Goal: Complete application form: Complete application form

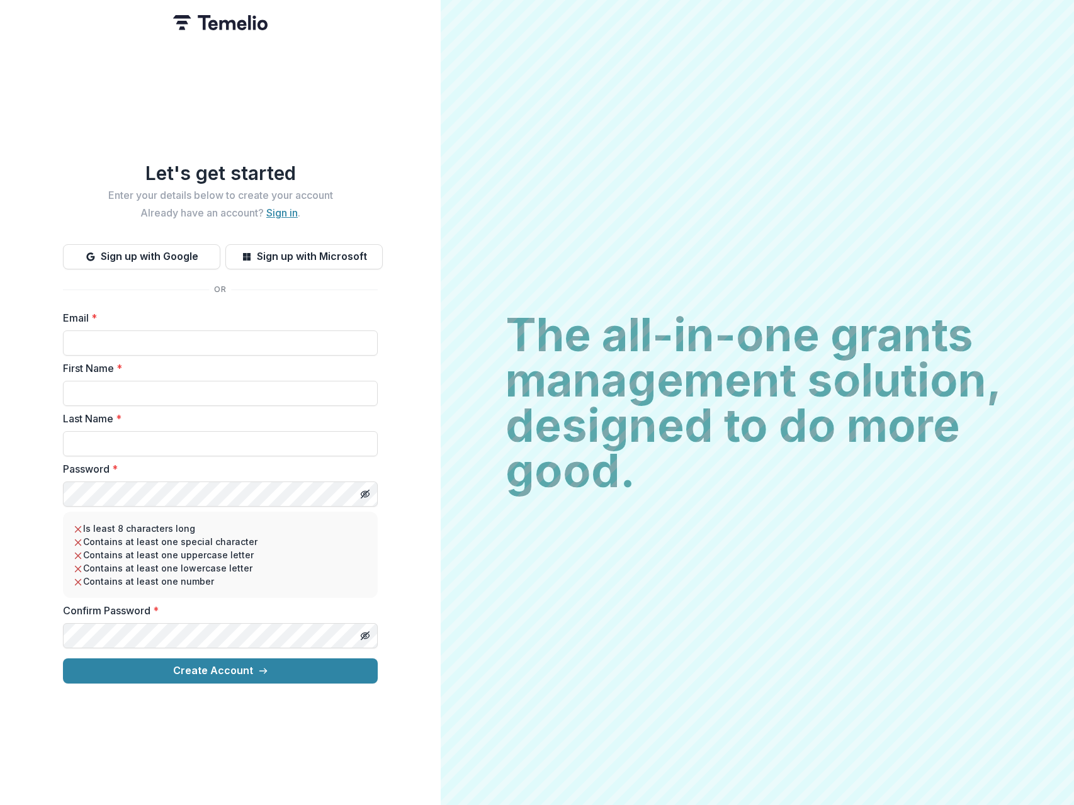
click at [278, 212] on link "Sign in" at bounding box center [281, 212] width 31 height 13
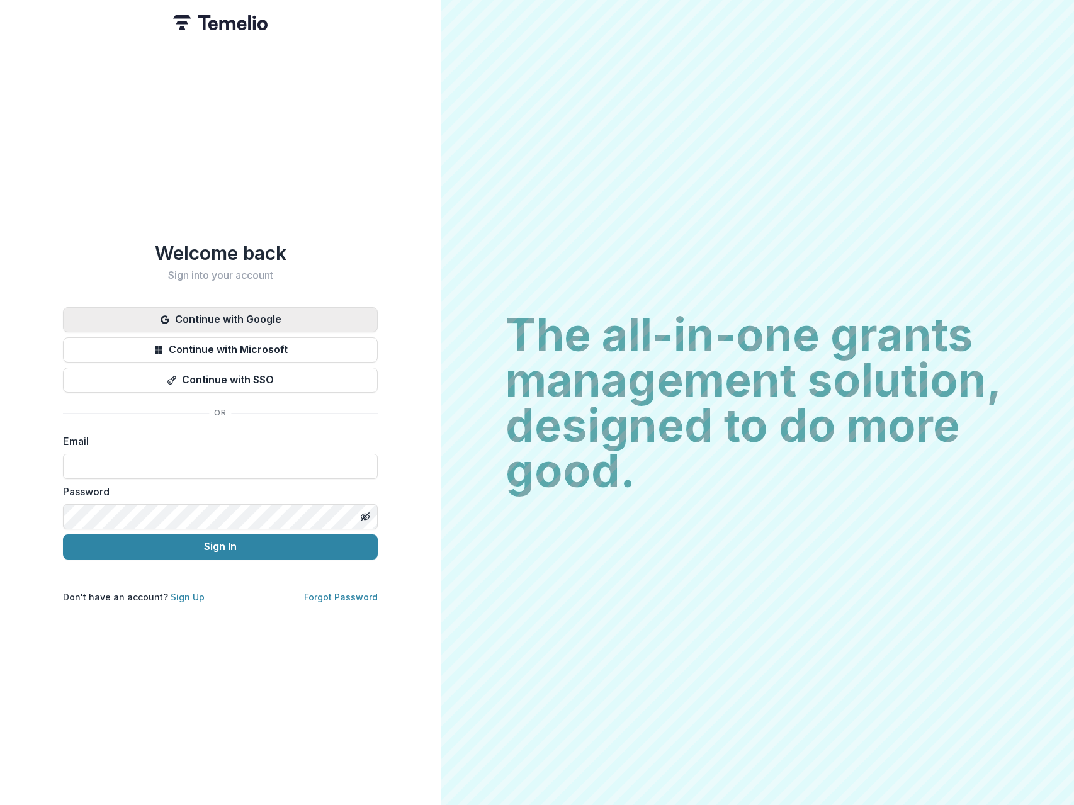
click at [235, 310] on button "Continue with Google" at bounding box center [220, 319] width 315 height 25
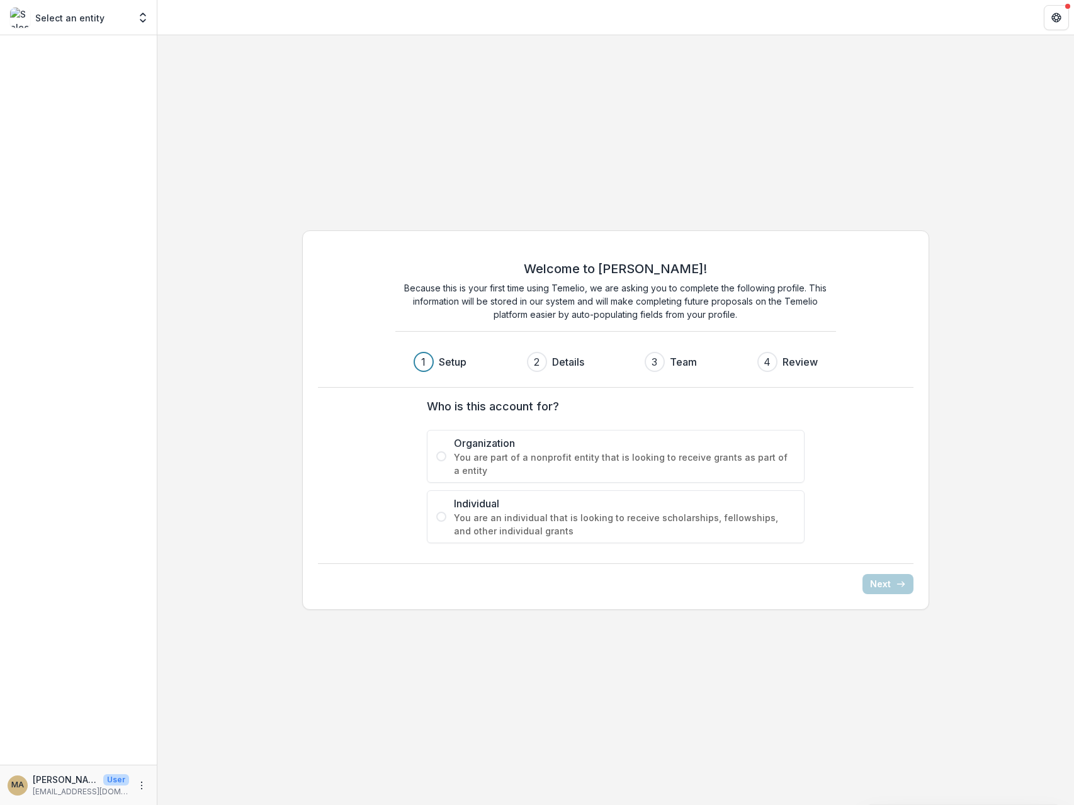
click at [84, 17] on p "Select an entity" at bounding box center [69, 17] width 69 height 13
click at [147, 16] on icon "Open entity switcher" at bounding box center [143, 17] width 13 height 13
click at [582, 512] on span "You are an individual that is looking to receive scholarships, fellowships, and…" at bounding box center [624, 524] width 341 height 26
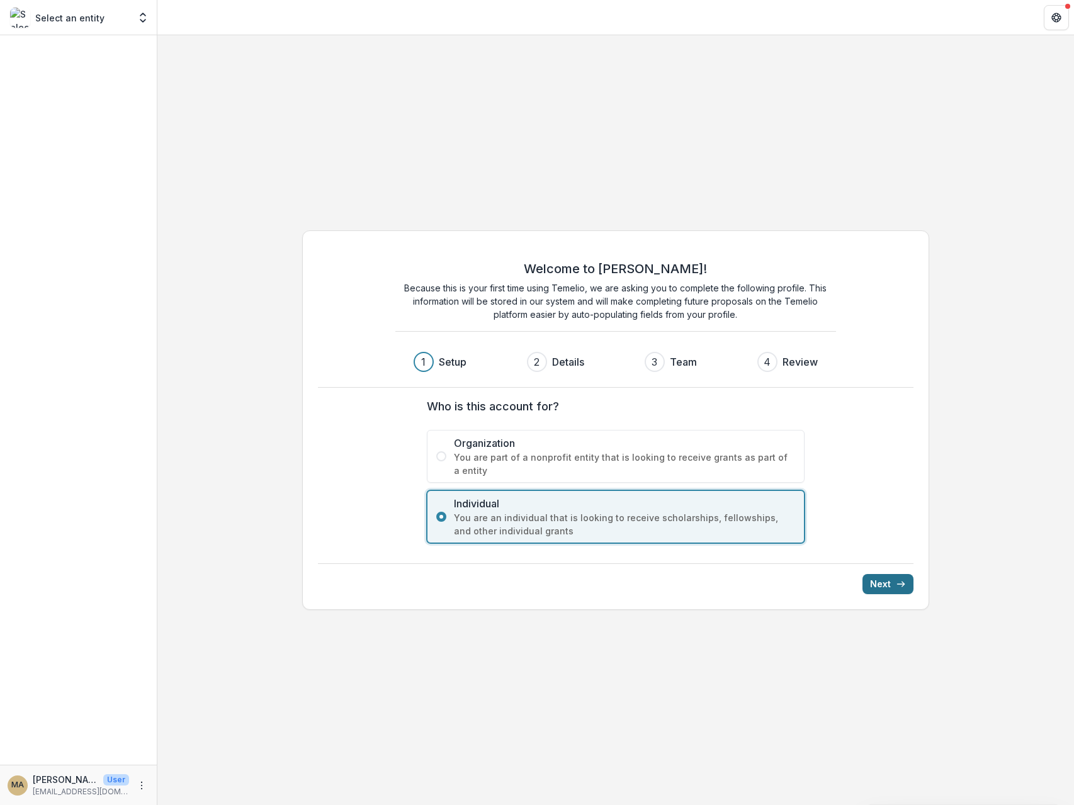
click at [888, 583] on button "Next" at bounding box center [887, 584] width 51 height 20
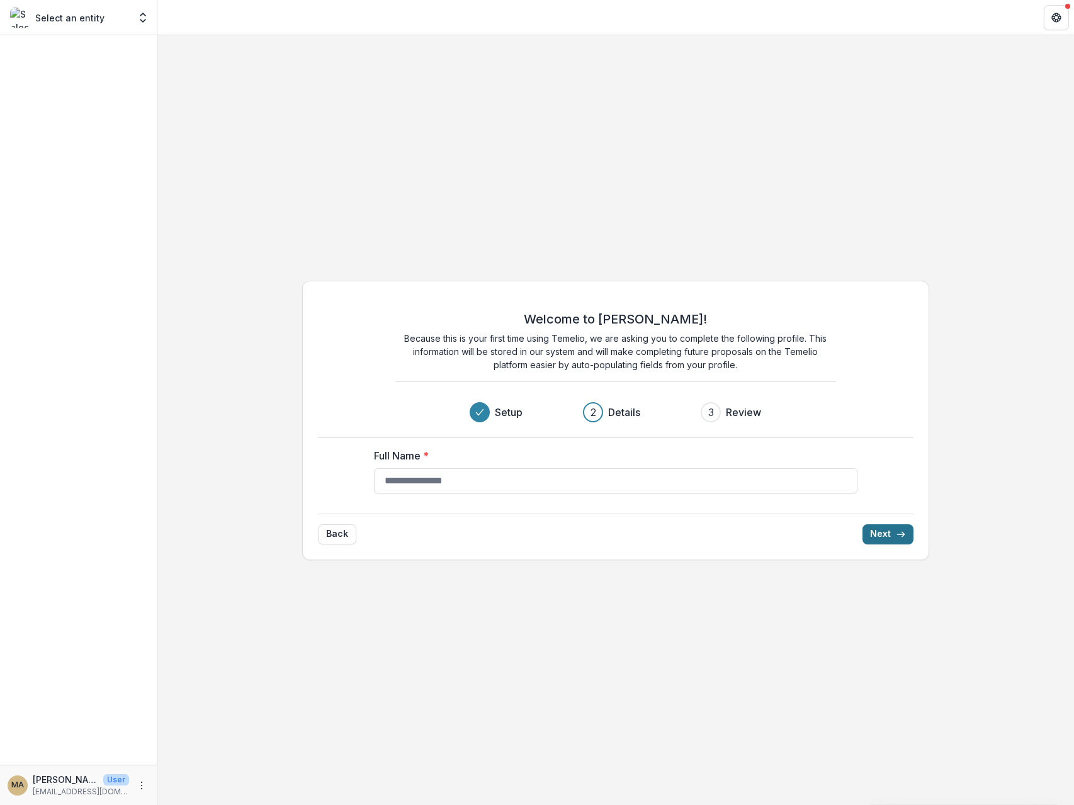
click at [888, 583] on div "Welcome to Temelio! Because this is your first time using Temelio, we are askin…" at bounding box center [615, 420] width 917 height 770
click at [1049, 13] on button "Get Help" at bounding box center [1056, 17] width 25 height 25
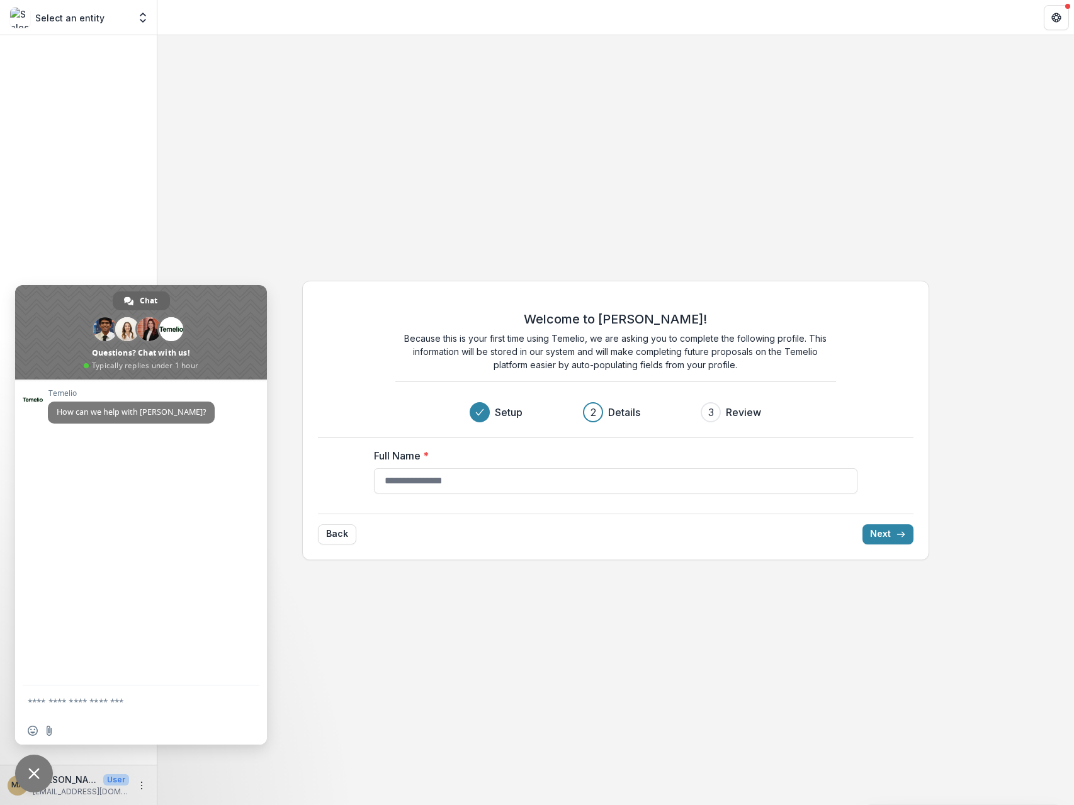
click at [441, 167] on div "Welcome to Temelio! Because this is your first time using Temelio, we are askin…" at bounding box center [615, 420] width 917 height 770
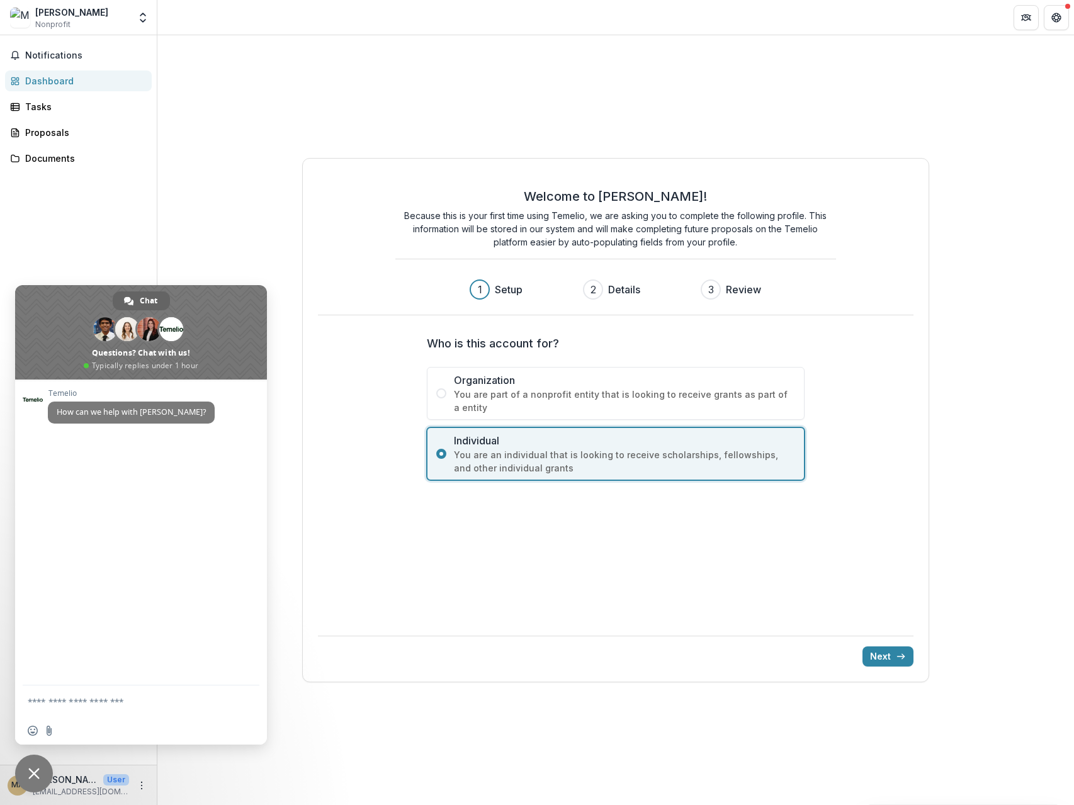
click at [74, 11] on div "Meenakshi Asokan" at bounding box center [71, 12] width 73 height 13
click at [74, 48] on button "Notifications" at bounding box center [78, 55] width 147 height 20
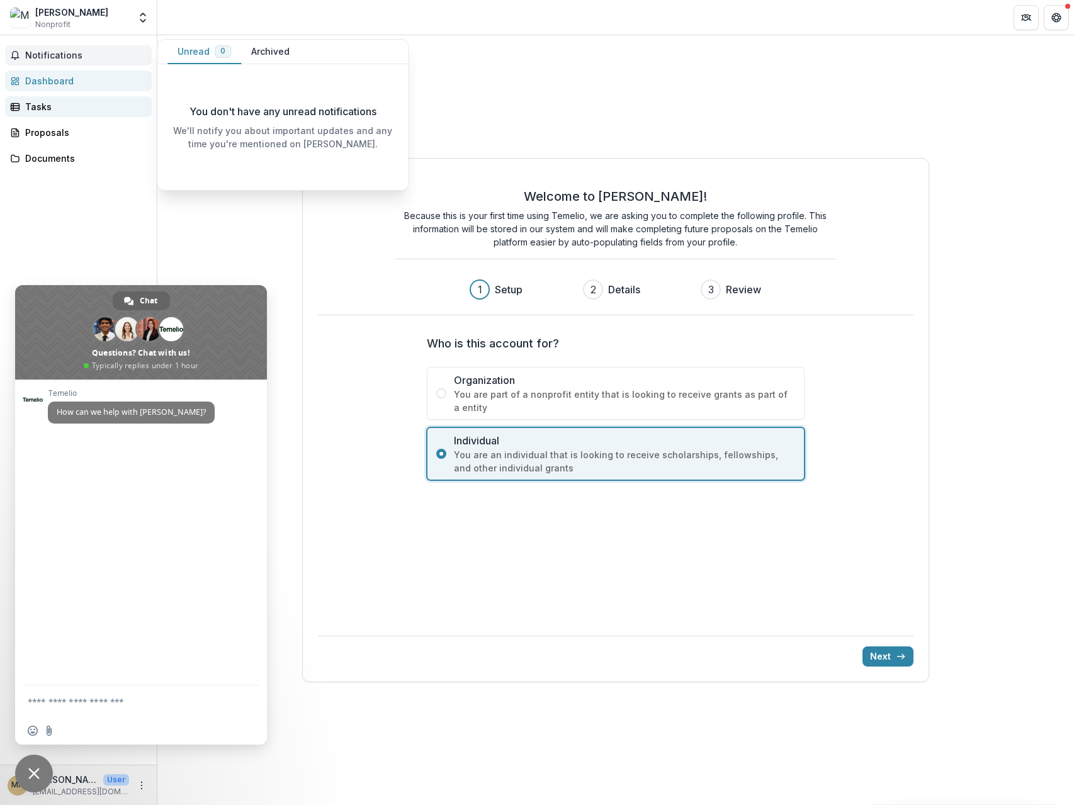
click at [64, 106] on div "Tasks" at bounding box center [83, 106] width 116 height 13
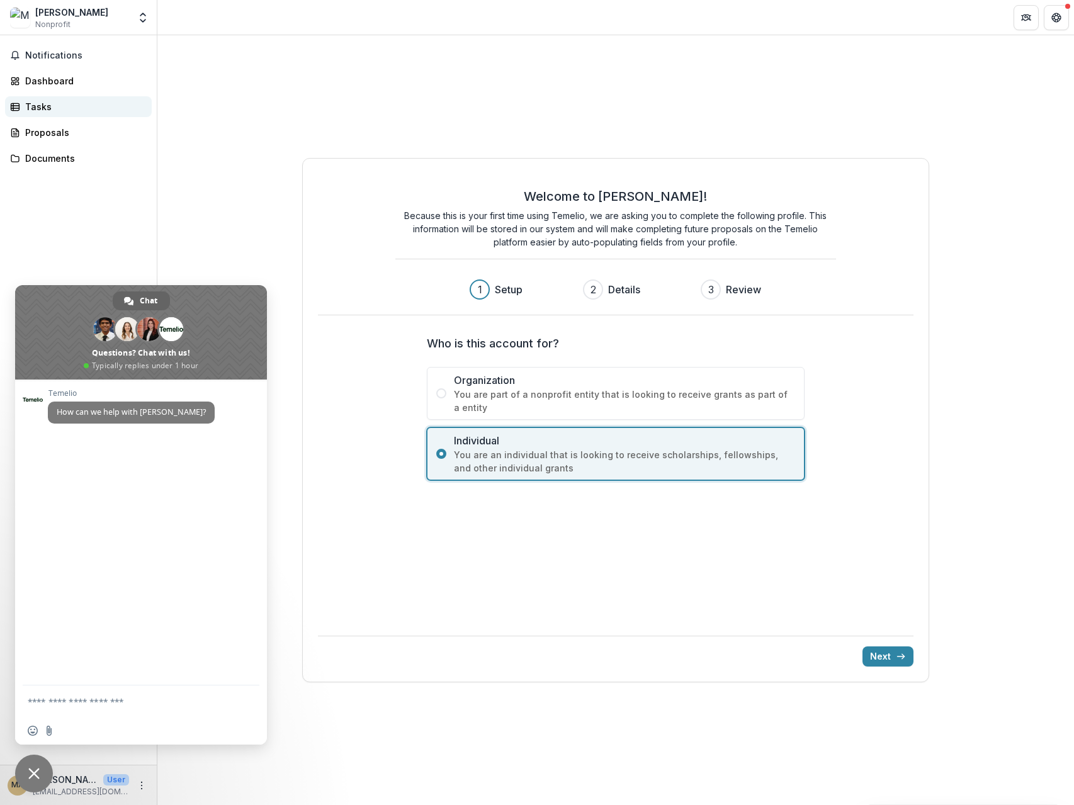
click at [49, 100] on div "Tasks" at bounding box center [83, 106] width 116 height 13
click at [30, 776] on span "Close chat" at bounding box center [33, 773] width 11 height 11
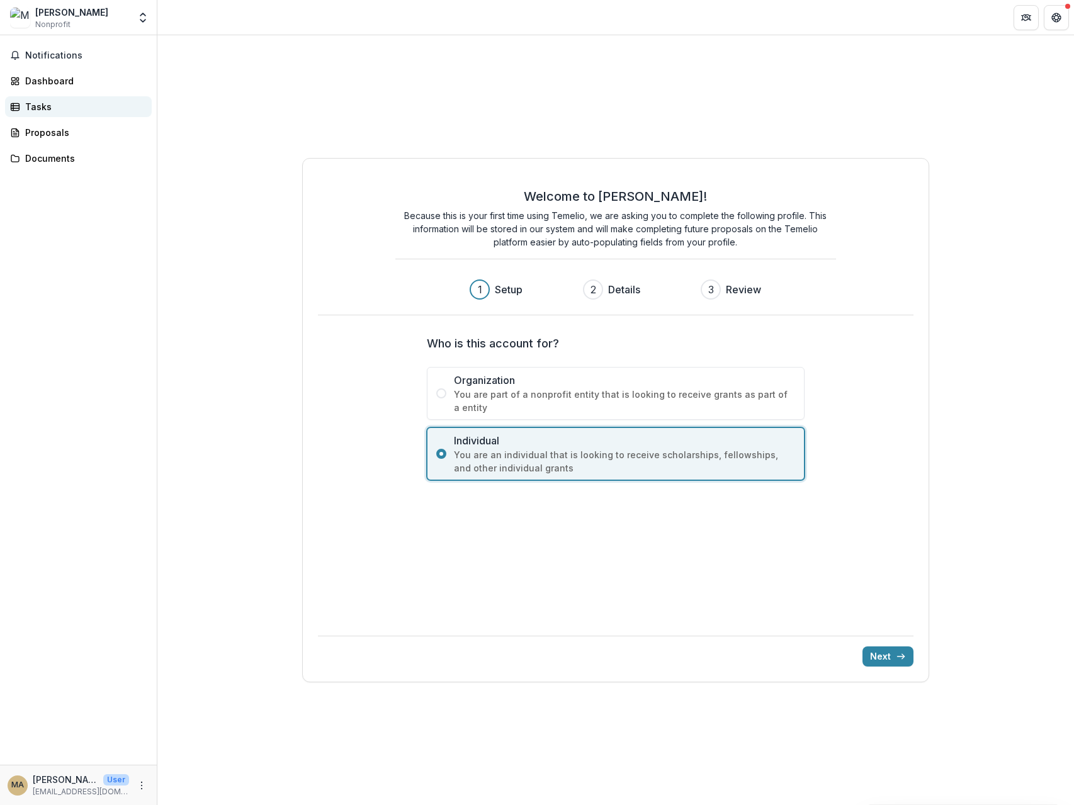
click at [63, 110] on div "Tasks" at bounding box center [83, 106] width 116 height 13
click at [63, 134] on div "Proposals" at bounding box center [83, 132] width 116 height 13
click at [54, 134] on div "Proposals" at bounding box center [83, 132] width 116 height 13
click at [876, 664] on button "Next" at bounding box center [887, 656] width 51 height 20
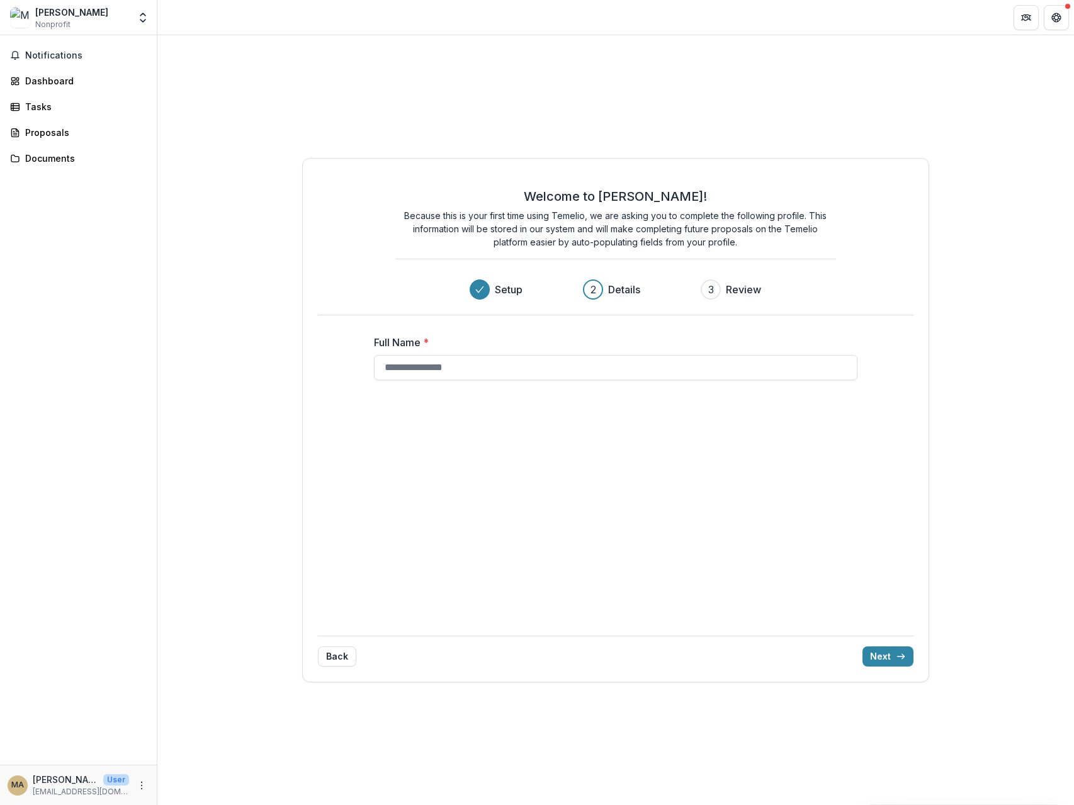
click at [489, 380] on div "Full Name *" at bounding box center [616, 471] width 504 height 292
click at [492, 375] on input "Full Name *" at bounding box center [615, 367] width 483 height 25
type input "**********"
click at [877, 653] on button "Next" at bounding box center [887, 656] width 51 height 20
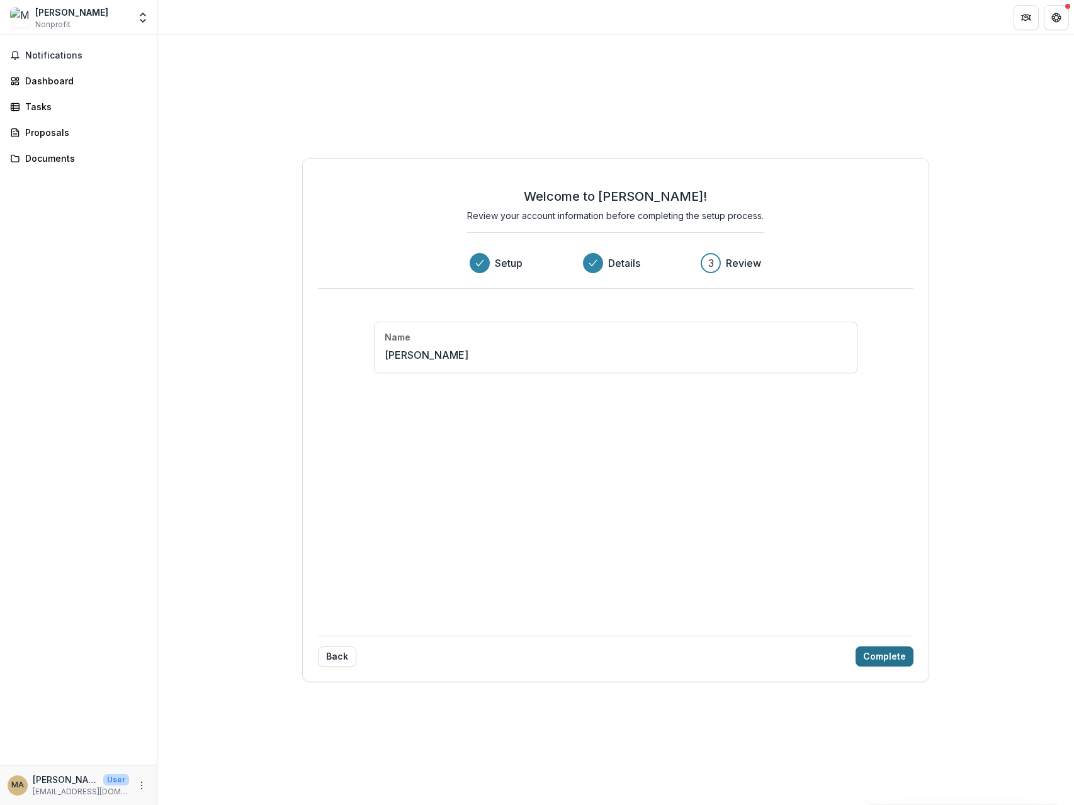
click at [879, 654] on button "Complete" at bounding box center [884, 656] width 58 height 20
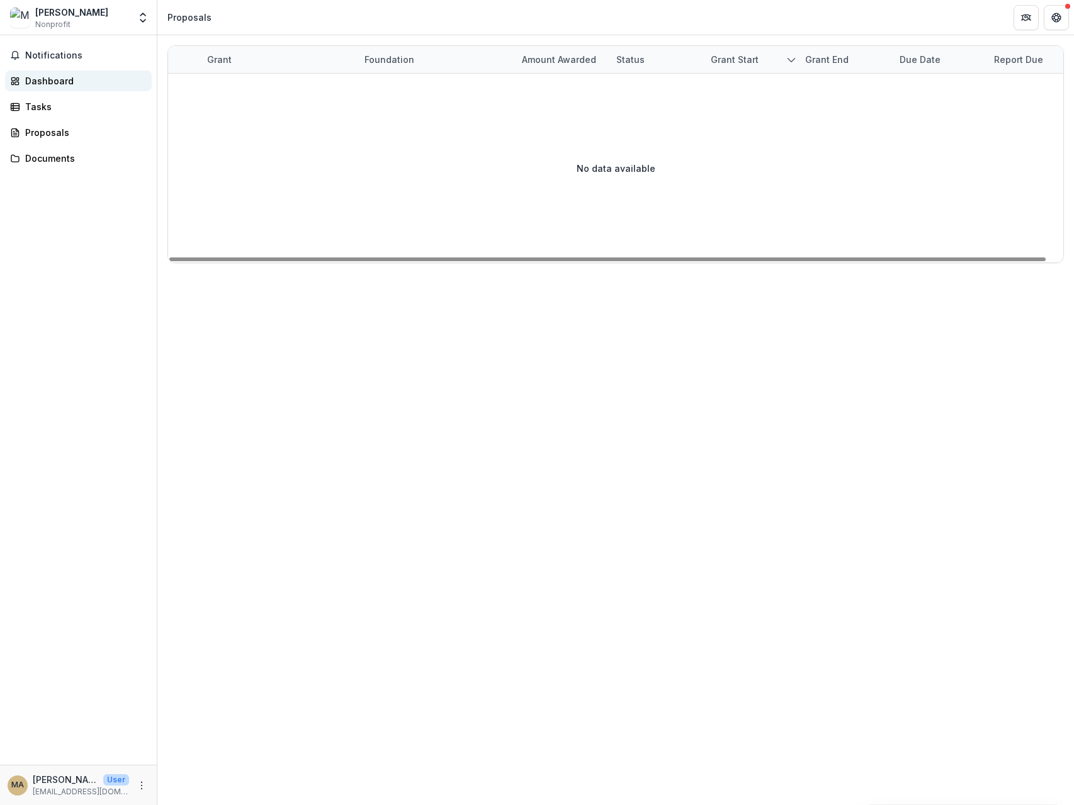
click at [25, 82] on link "Dashboard" at bounding box center [78, 81] width 147 height 21
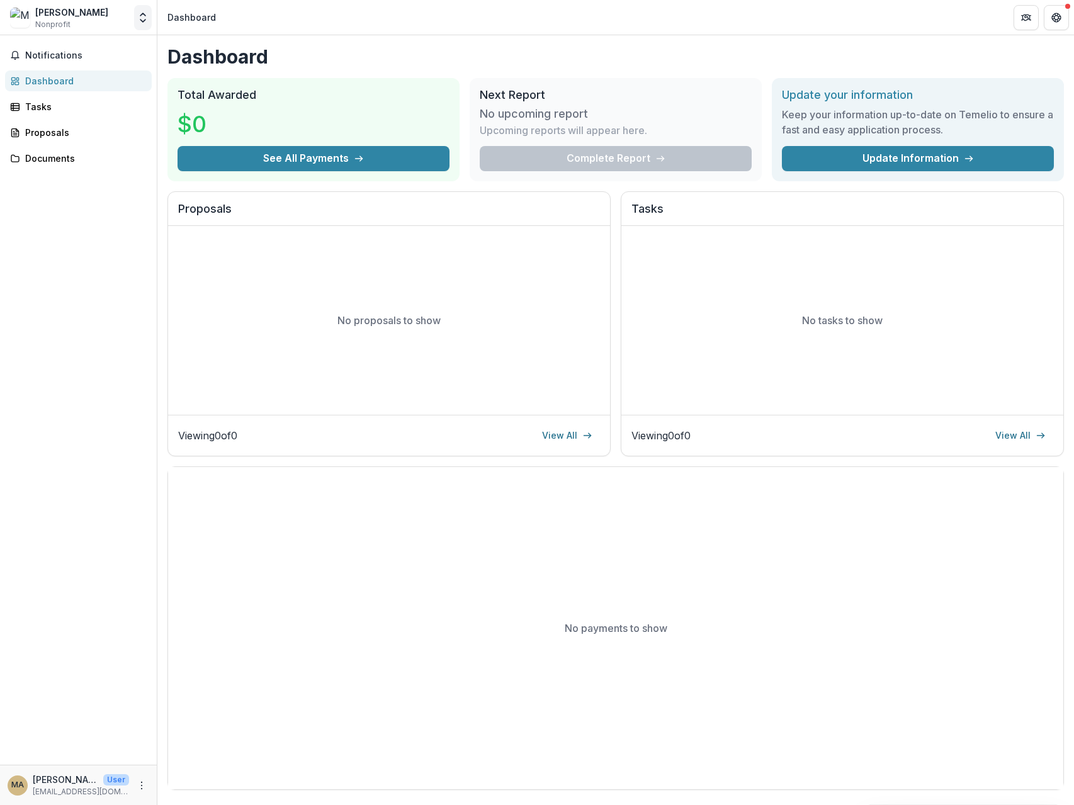
click at [144, 11] on icon "Open entity switcher" at bounding box center [143, 17] width 13 height 13
click at [68, 16] on div "Meenakshi Asokan" at bounding box center [71, 12] width 73 height 13
click at [1057, 18] on icon "Get Help" at bounding box center [1056, 18] width 10 height 10
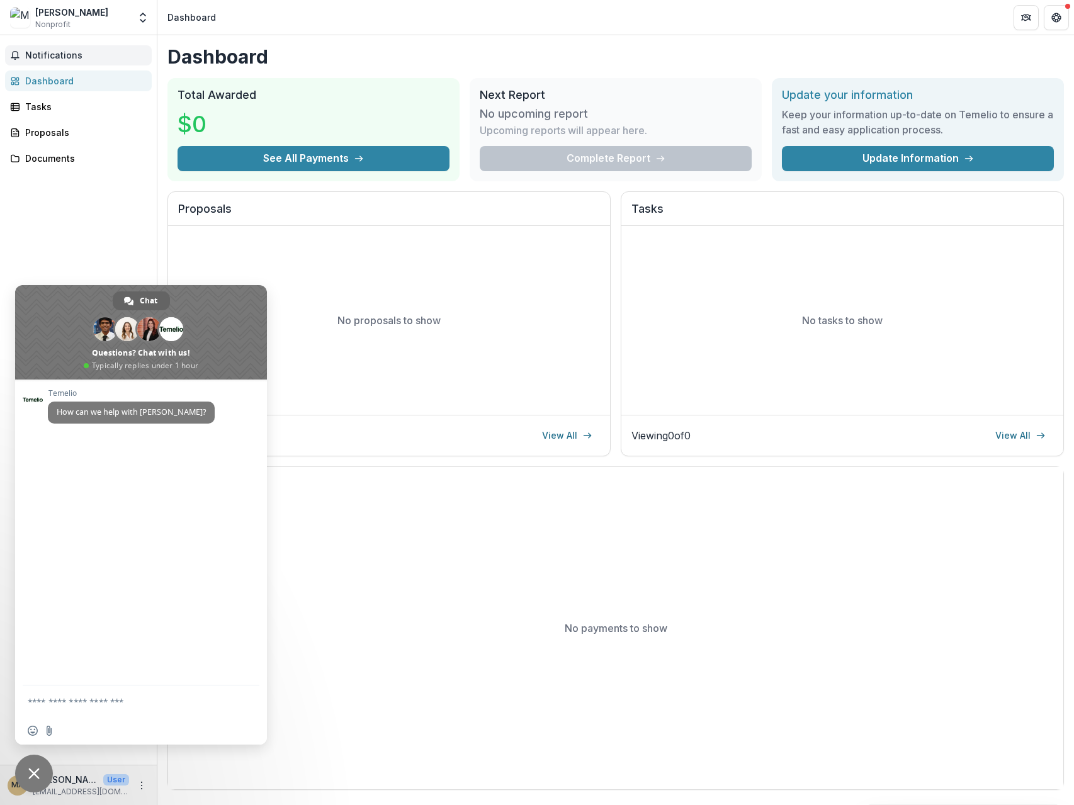
click at [93, 55] on span "Notifications" at bounding box center [85, 55] width 121 height 11
click at [67, 187] on div "Notifications Unread 0 Archived You don't have any unread notifications We'll n…" at bounding box center [78, 400] width 157 height 730
click at [142, 788] on icon "More" at bounding box center [142, 786] width 10 height 10
click at [213, 772] on button "Logout" at bounding box center [224, 779] width 135 height 21
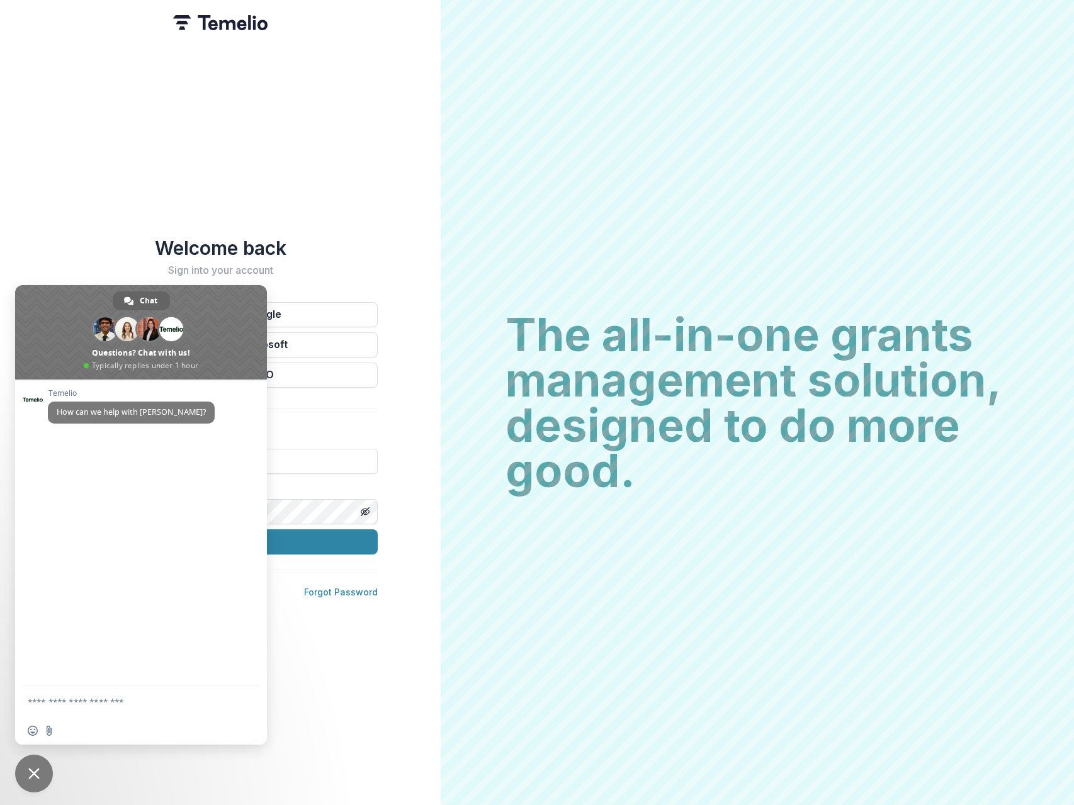
click at [52, 252] on div "Welcome back Sign into your account Continue with Google Continue with Microsof…" at bounding box center [220, 402] width 441 height 805
click at [37, 776] on span "Close chat" at bounding box center [33, 773] width 11 height 11
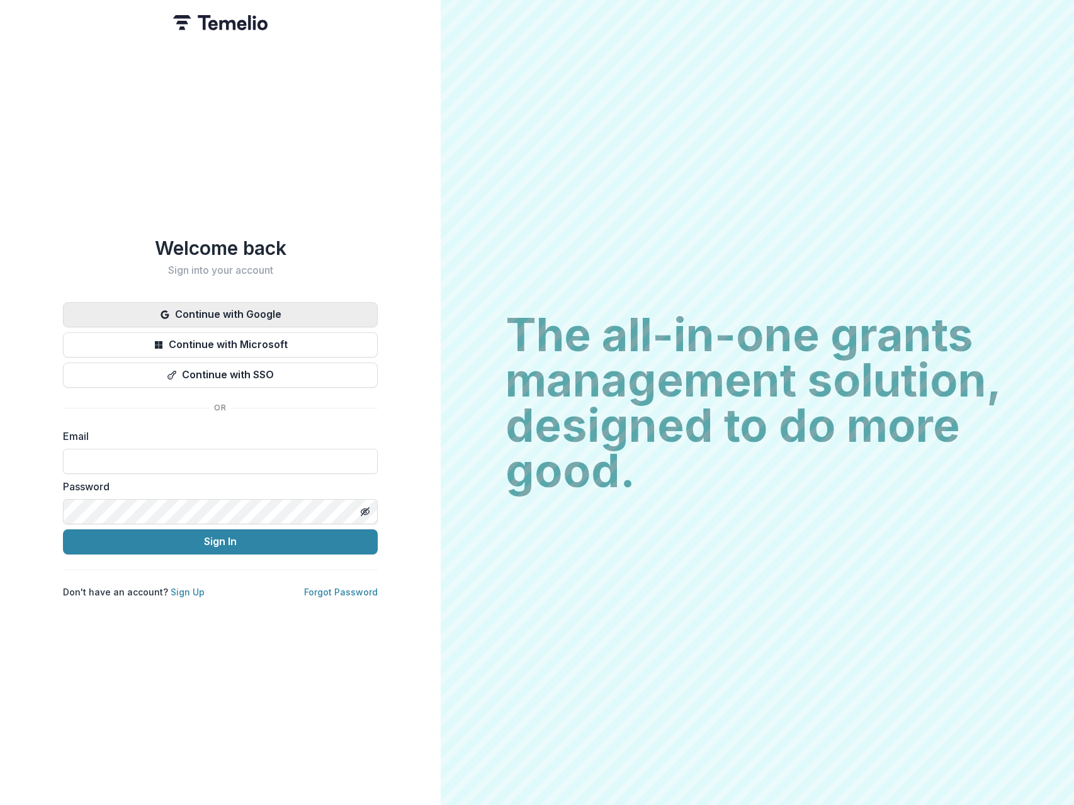
click at [264, 305] on button "Continue with Google" at bounding box center [220, 314] width 315 height 25
